Goal: Transaction & Acquisition: Obtain resource

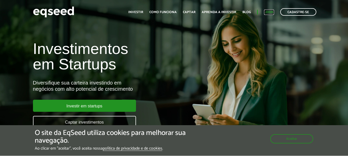
click at [267, 13] on link "Login" at bounding box center [269, 12] width 10 height 3
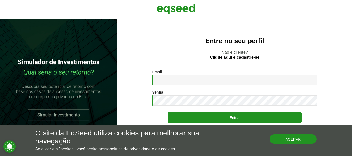
type input "**********"
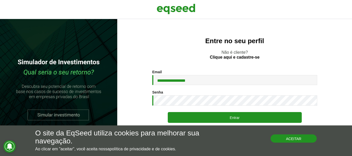
click at [281, 140] on button "Aceitar" at bounding box center [294, 139] width 46 height 8
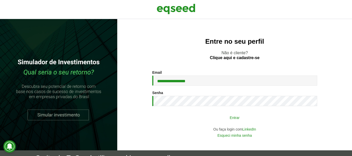
click at [257, 117] on button "Entrar" at bounding box center [235, 118] width 134 height 10
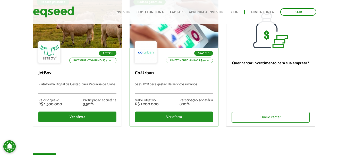
scroll to position [77, 0]
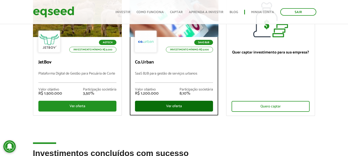
click at [172, 110] on div "Ver oferta" at bounding box center [174, 106] width 78 height 11
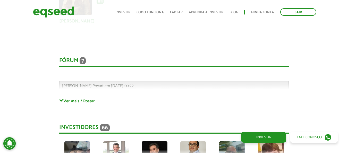
scroll to position [1186, 0]
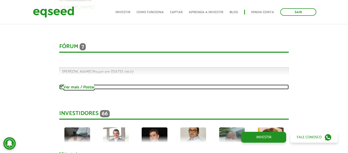
click at [71, 85] on link "Ver mais / Postar" at bounding box center [174, 86] width 230 height 5
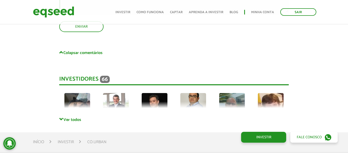
scroll to position [1830, 0]
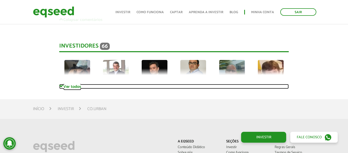
click at [62, 86] on span at bounding box center [61, 86] width 4 height 4
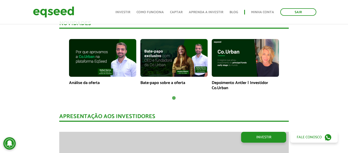
scroll to position [387, 0]
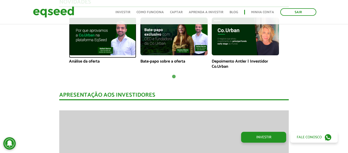
click at [97, 41] on img at bounding box center [102, 37] width 67 height 38
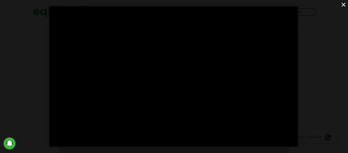
click at [311, 96] on div "×" at bounding box center [174, 76] width 348 height 153
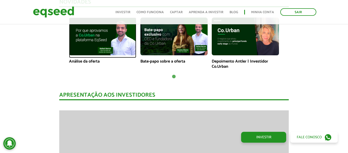
click at [110, 37] on img at bounding box center [102, 37] width 67 height 38
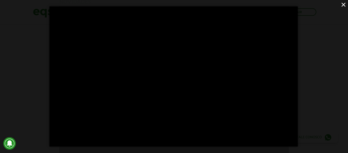
click at [342, 6] on button "×" at bounding box center [343, 4] width 9 height 9
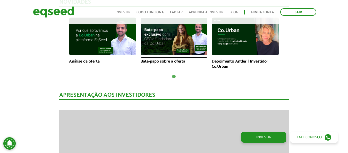
click at [199, 44] on img at bounding box center [173, 37] width 67 height 38
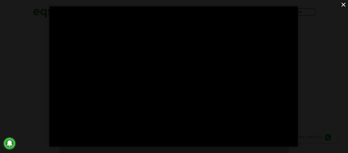
scroll to position [412, 0]
click at [345, 4] on button "×" at bounding box center [343, 4] width 9 height 9
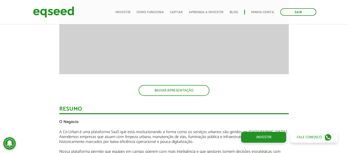
scroll to position [644, 0]
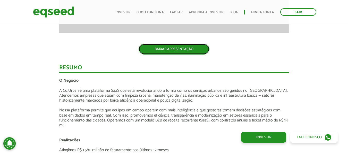
click at [172, 53] on link "BAIXAR APRESENTAÇÃO" at bounding box center [174, 49] width 71 height 11
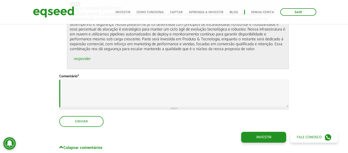
scroll to position [1676, 0]
